Goal: Task Accomplishment & Management: Manage account settings

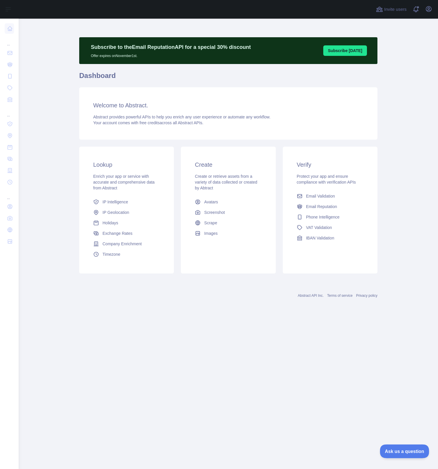
click at [409, 449] on span "Ask us a question" at bounding box center [401, 450] width 44 height 4
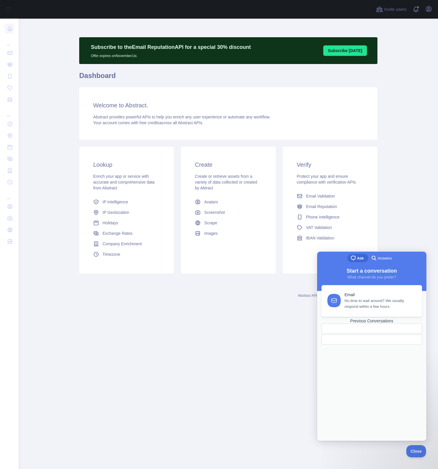
click at [368, 340] on div at bounding box center [357, 340] width 63 height 0
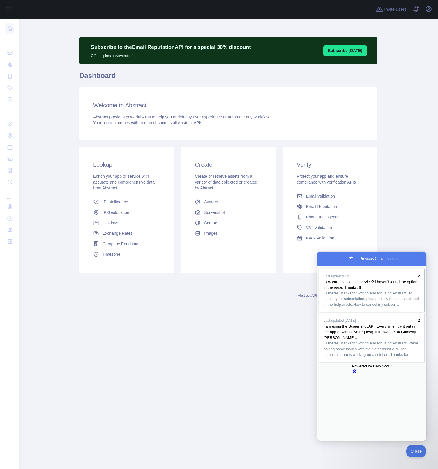
click at [372, 307] on span "Hi there! Thanks for writing and for using Abstract. To cancel your subscriptio…" at bounding box center [370, 299] width 95 height 16
click at [207, 215] on span "Screenshot" at bounding box center [214, 213] width 21 height 6
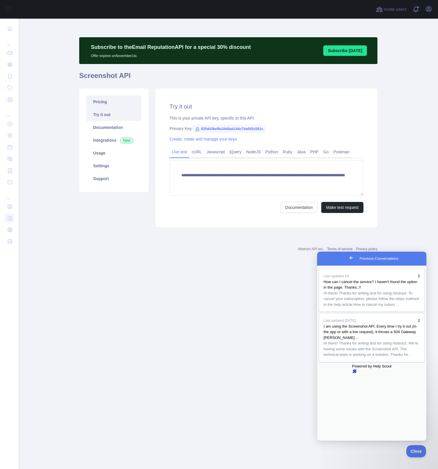
click at [106, 104] on link "Pricing" at bounding box center [113, 101] width 55 height 13
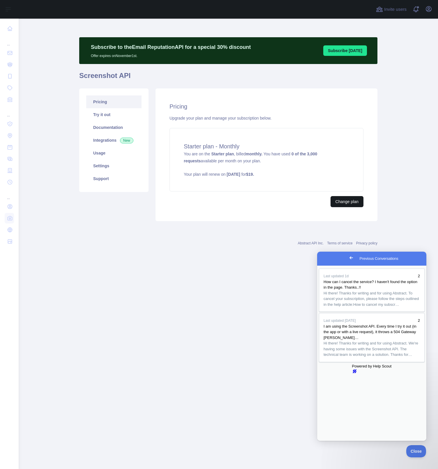
click at [342, 202] on button "Change plan" at bounding box center [346, 201] width 33 height 11
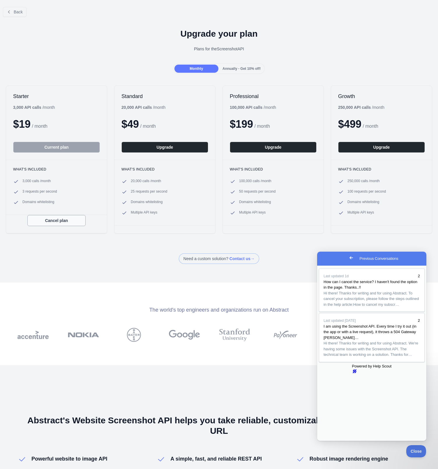
click at [60, 221] on button "Cancel plan" at bounding box center [56, 220] width 58 height 11
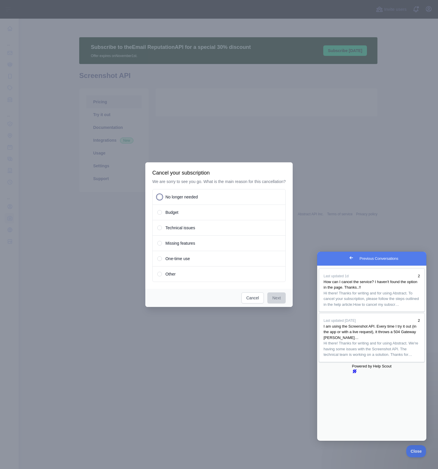
click at [159, 229] on span at bounding box center [160, 228] width 2 height 2
click at [274, 300] on button "Next" at bounding box center [276, 297] width 18 height 11
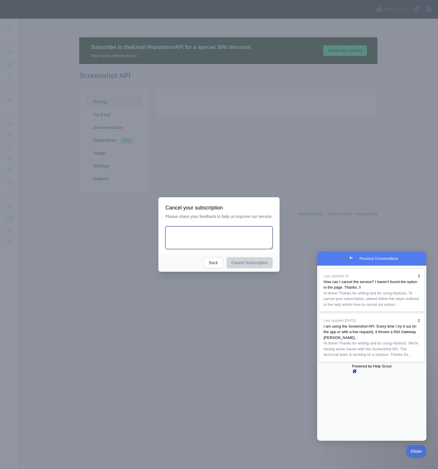
click at [218, 240] on textarea at bounding box center [218, 237] width 107 height 23
type textarea "*"
type textarea "**********"
click at [240, 262] on button "Cancel Subscription" at bounding box center [251, 262] width 46 height 11
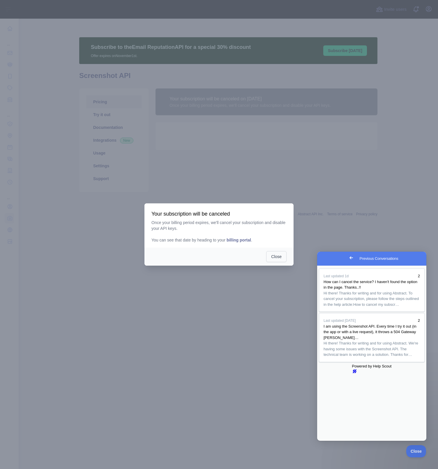
click at [272, 258] on button "Close" at bounding box center [276, 256] width 20 height 11
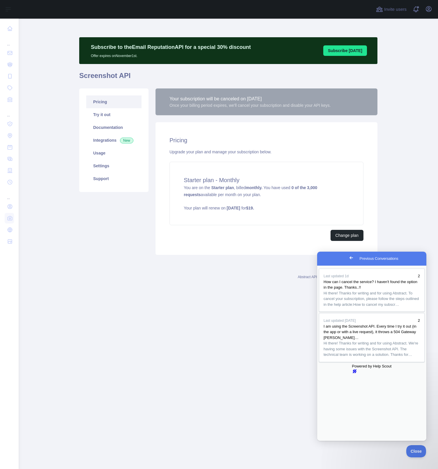
click at [328, 441] on button "Close" at bounding box center [322, 445] width 10 height 8
click at [420, 224] on main "Subscribe to the Email Reputation API for a special 30 % discount Offer expires…" at bounding box center [228, 244] width 419 height 451
